Goal: Information Seeking & Learning: Learn about a topic

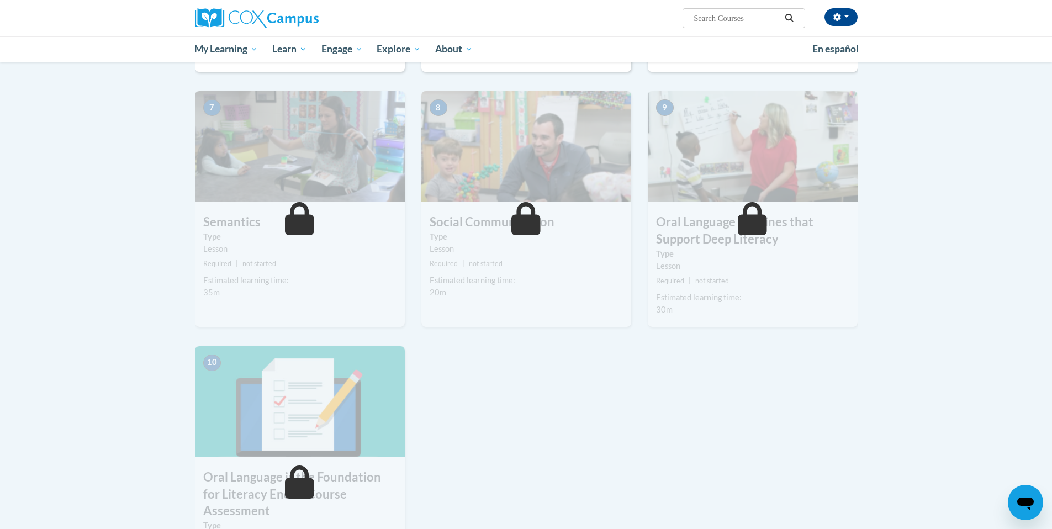
scroll to position [807, 0]
